Goal: Information Seeking & Learning: Learn about a topic

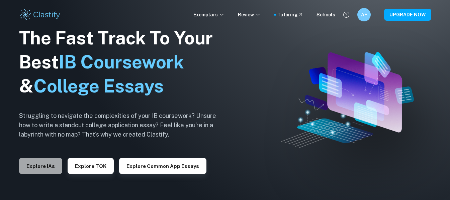
click at [56, 170] on button "Explore IAs" at bounding box center [40, 166] width 43 height 16
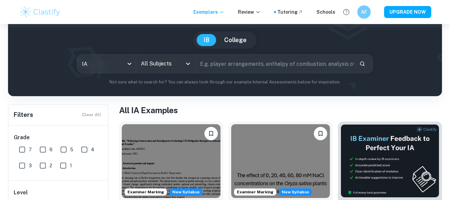
scroll to position [49, 0]
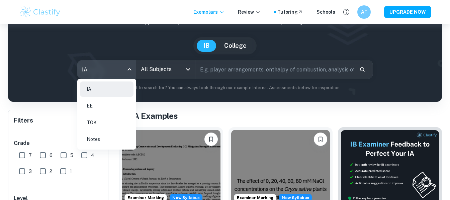
click at [120, 73] on body "We value your privacy We use cookies to enhance your browsing experience, serve…" at bounding box center [225, 76] width 450 height 200
click at [110, 106] on li "EE" at bounding box center [107, 105] width 54 height 15
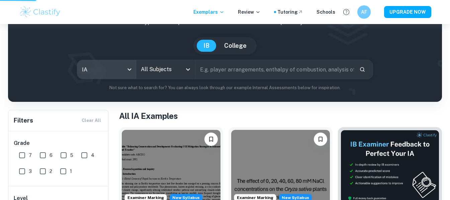
type input "ee"
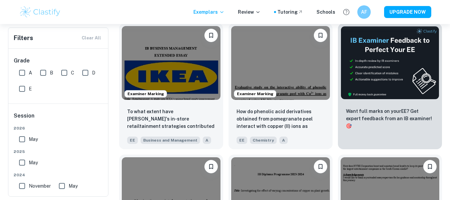
scroll to position [154, 0]
